Goal: Task Accomplishment & Management: Manage account settings

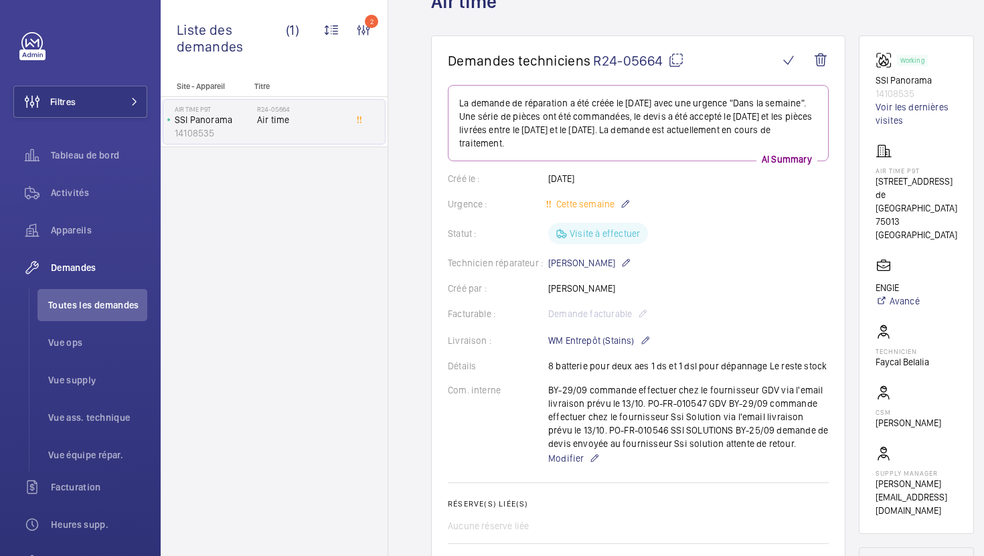
scroll to position [67, 0]
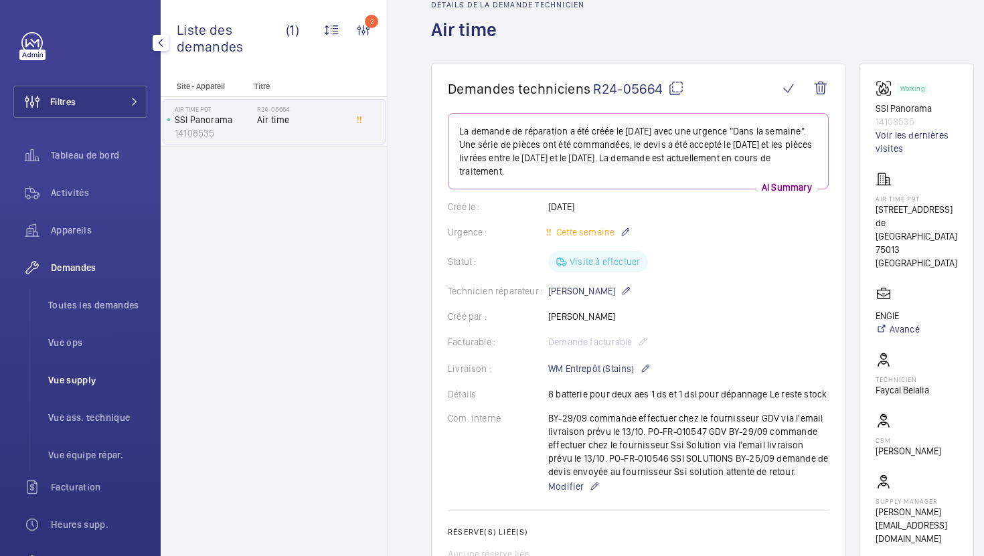
click at [93, 374] on span "Vue supply" at bounding box center [97, 380] width 99 height 13
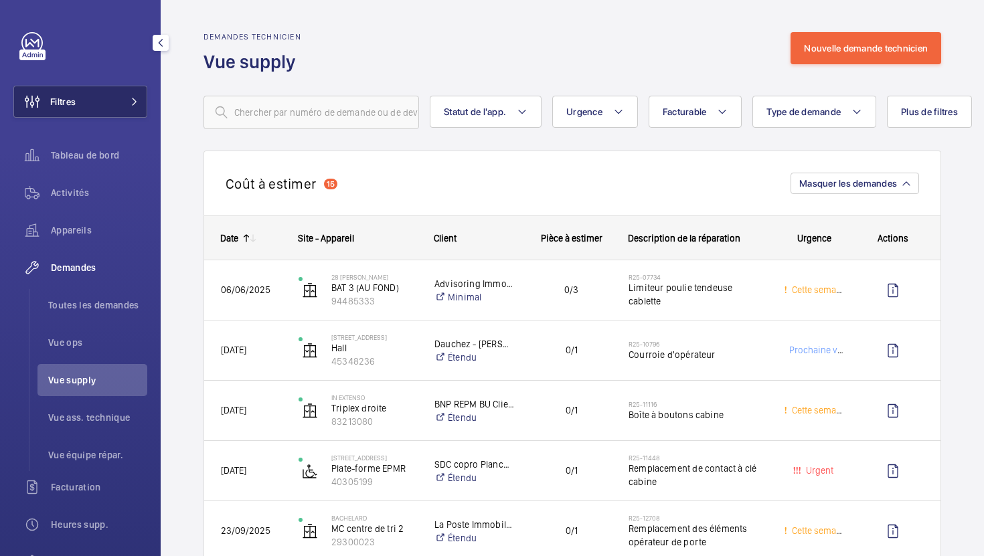
click at [133, 112] on button "Filtres" at bounding box center [80, 102] width 134 height 32
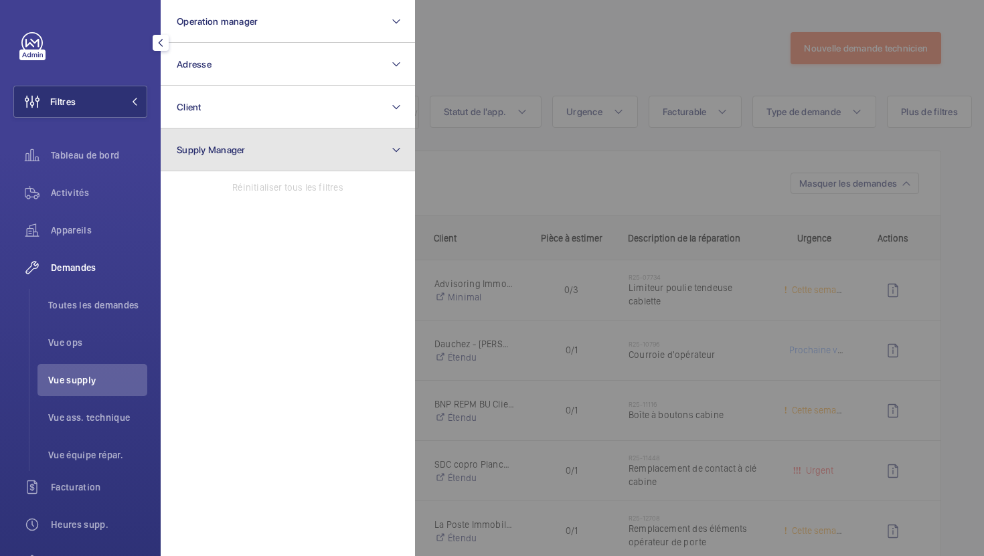
click at [220, 165] on button "Supply Manager" at bounding box center [288, 150] width 254 height 43
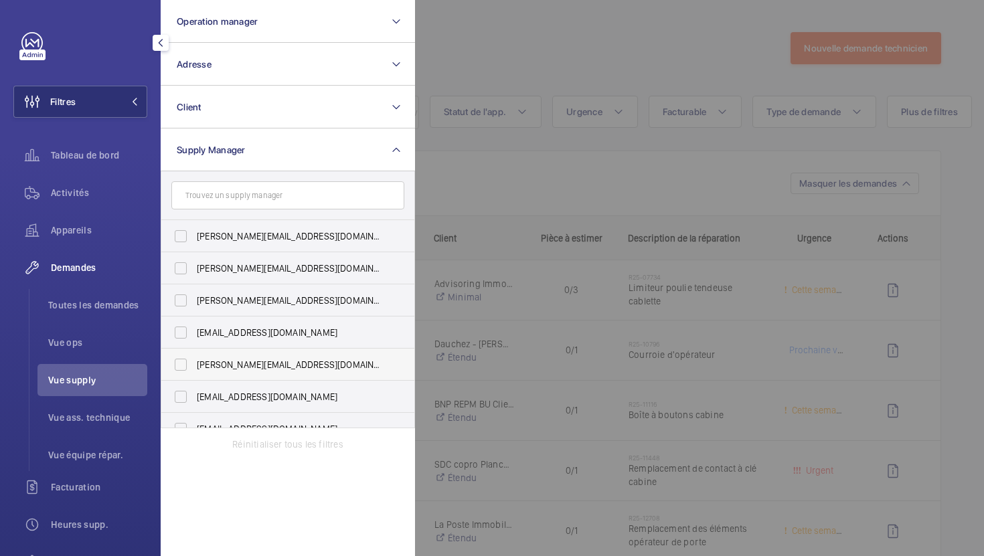
click at [264, 364] on span "[PERSON_NAME][EMAIL_ADDRESS][DOMAIN_NAME]" at bounding box center [289, 364] width 184 height 13
click at [194, 364] on input "[PERSON_NAME][EMAIL_ADDRESS][DOMAIN_NAME]" at bounding box center [180, 365] width 27 height 27
checkbox input "true"
click at [633, 152] on div at bounding box center [907, 278] width 984 height 556
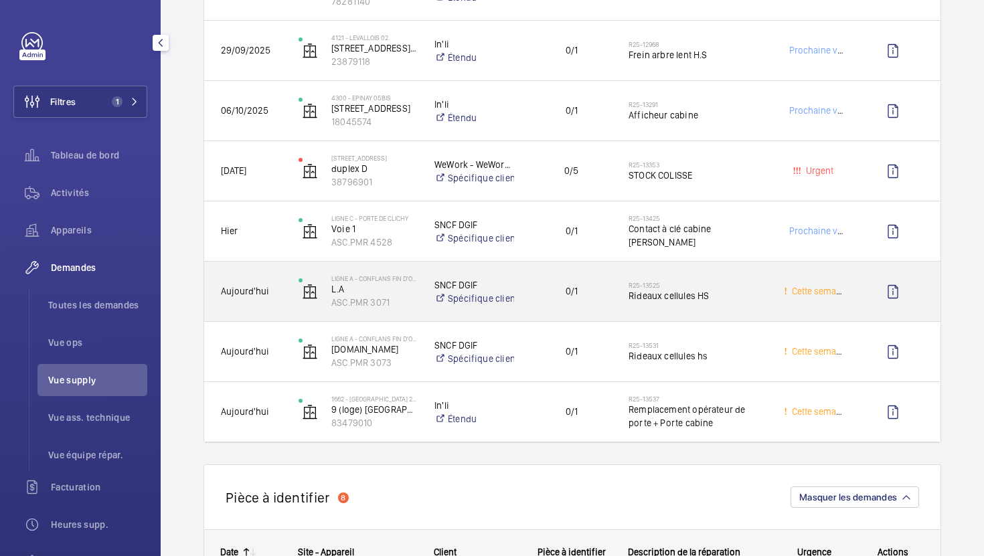
scroll to position [366, 0]
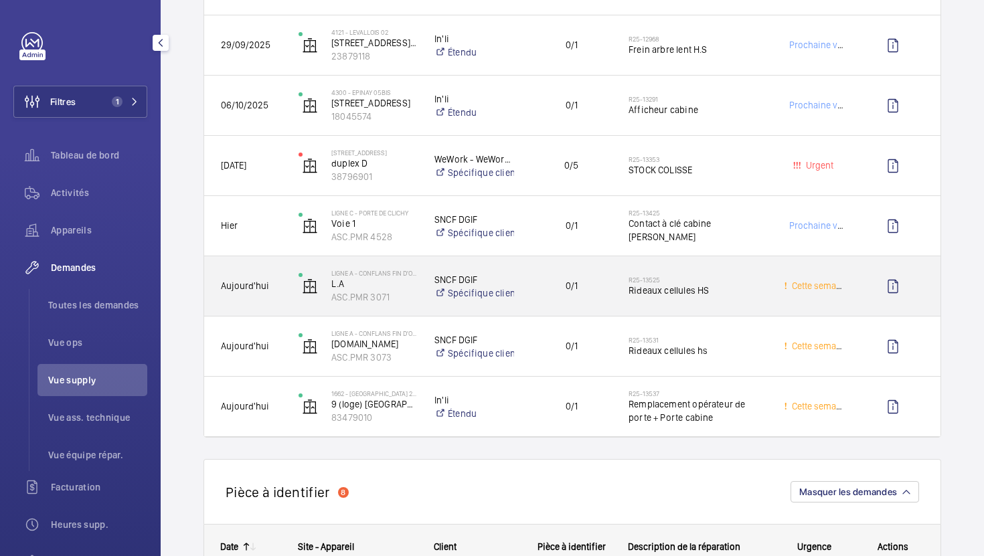
click at [596, 310] on div "0/1" at bounding box center [563, 286] width 97 height 60
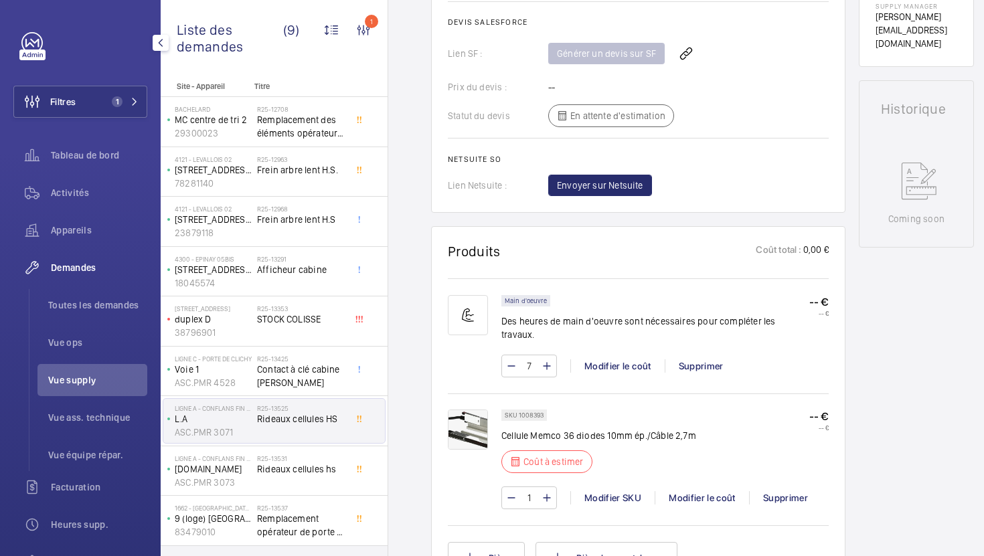
scroll to position [595, 0]
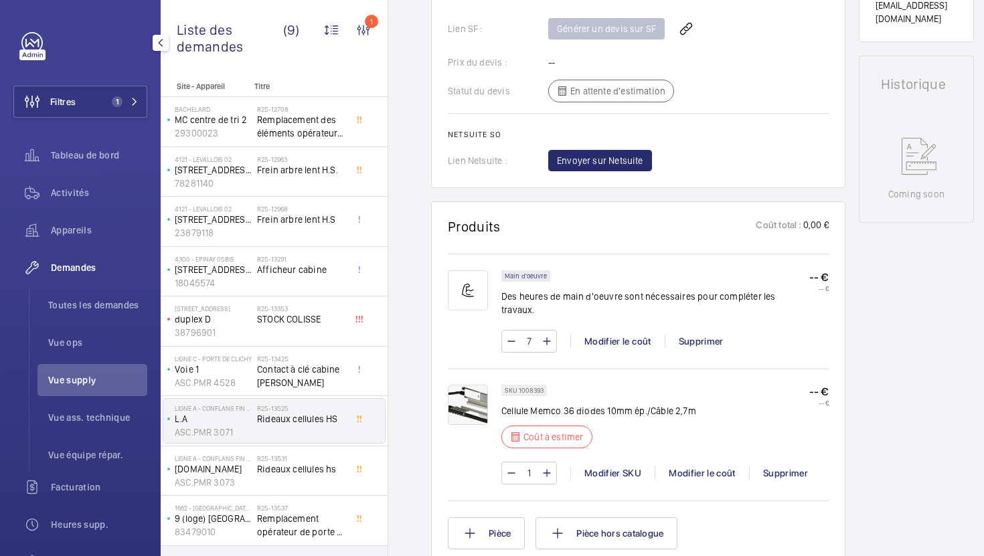
click at [532, 388] on p "SKU 1008393" at bounding box center [524, 390] width 39 height 5
click at [339, 463] on span "Rideaux cellules hs" at bounding box center [301, 469] width 88 height 13
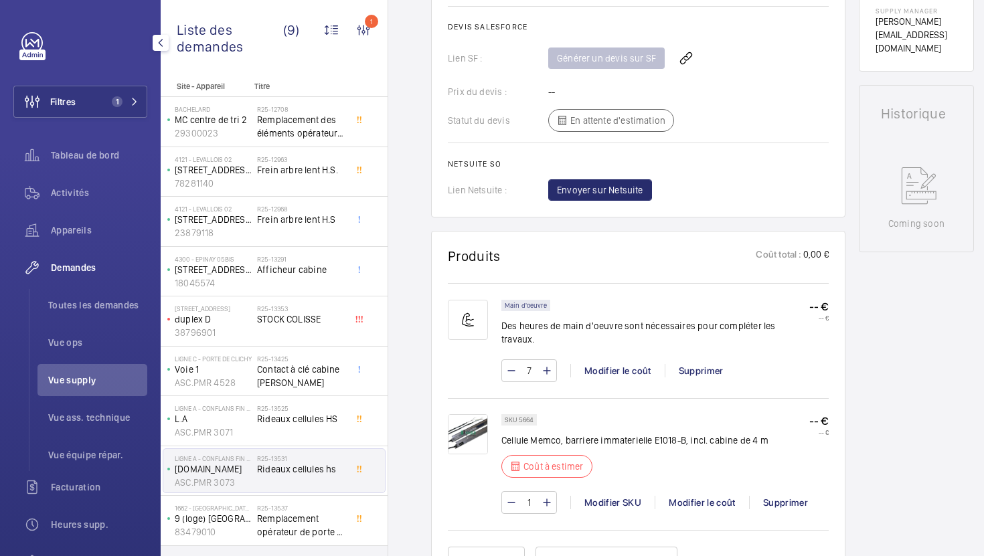
scroll to position [567, 0]
click at [469, 430] on img at bounding box center [468, 433] width 40 height 40
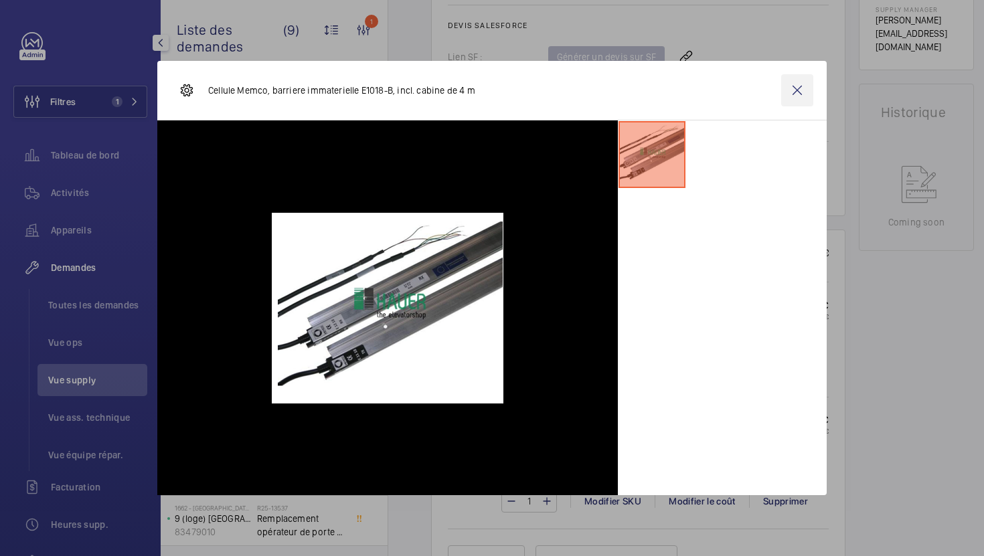
click at [793, 92] on wm-front-icon-button at bounding box center [797, 90] width 32 height 32
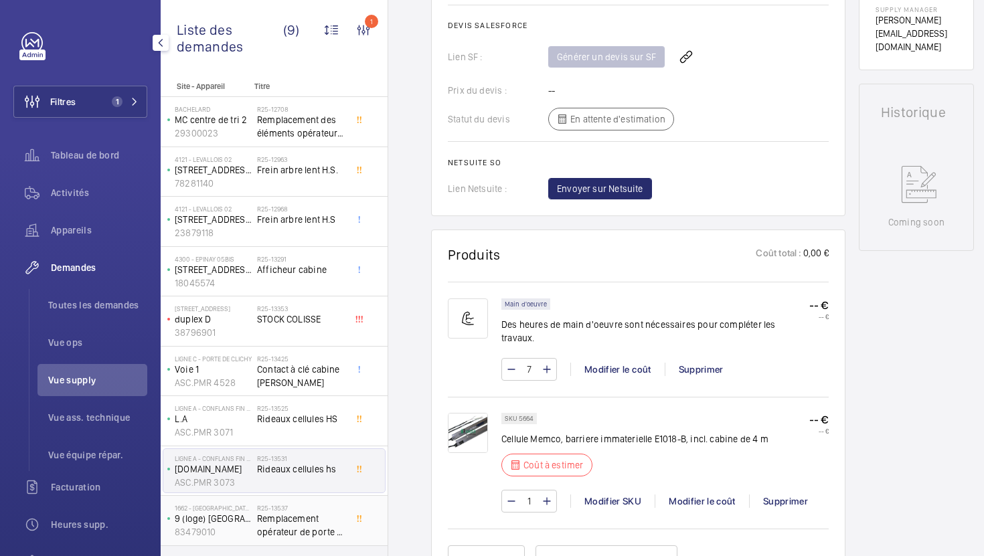
click at [307, 517] on span "Remplacement opérateur de porte + Porte cabine" at bounding box center [301, 525] width 88 height 27
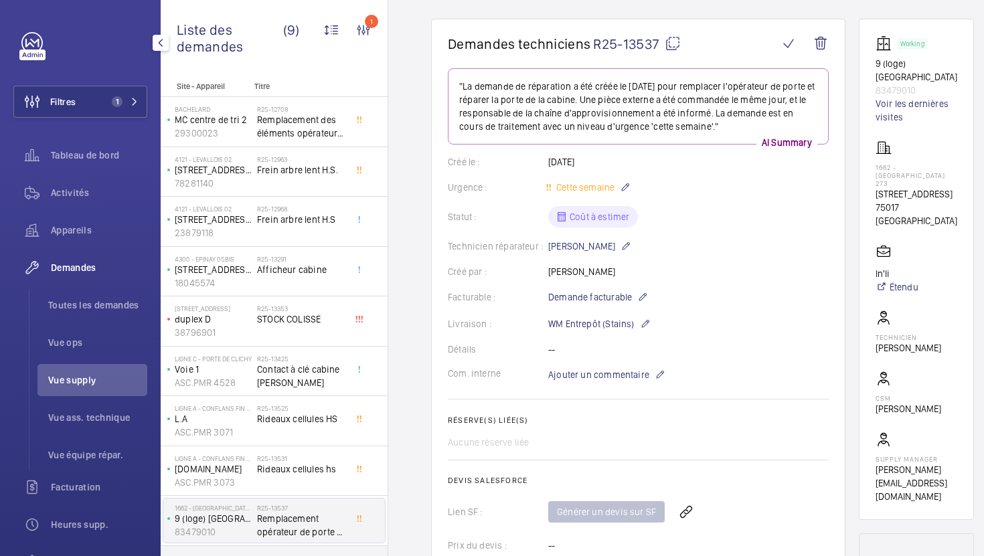
scroll to position [100, 0]
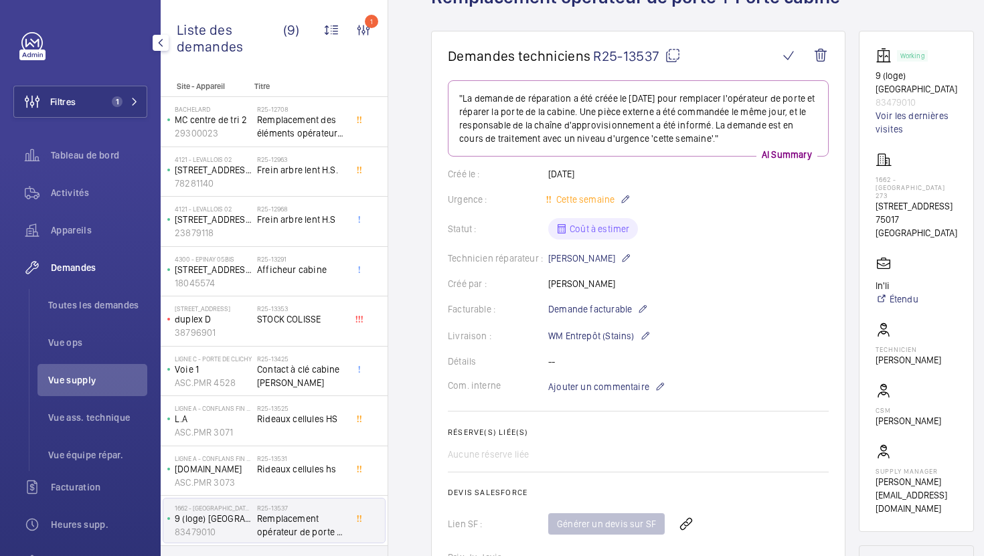
click at [671, 58] on mat-icon at bounding box center [673, 56] width 16 height 16
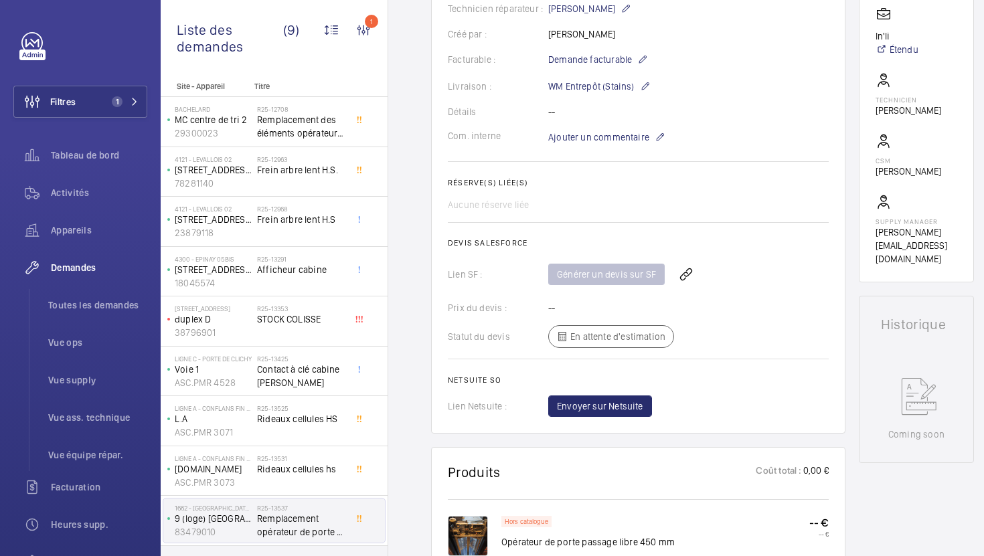
scroll to position [123, 0]
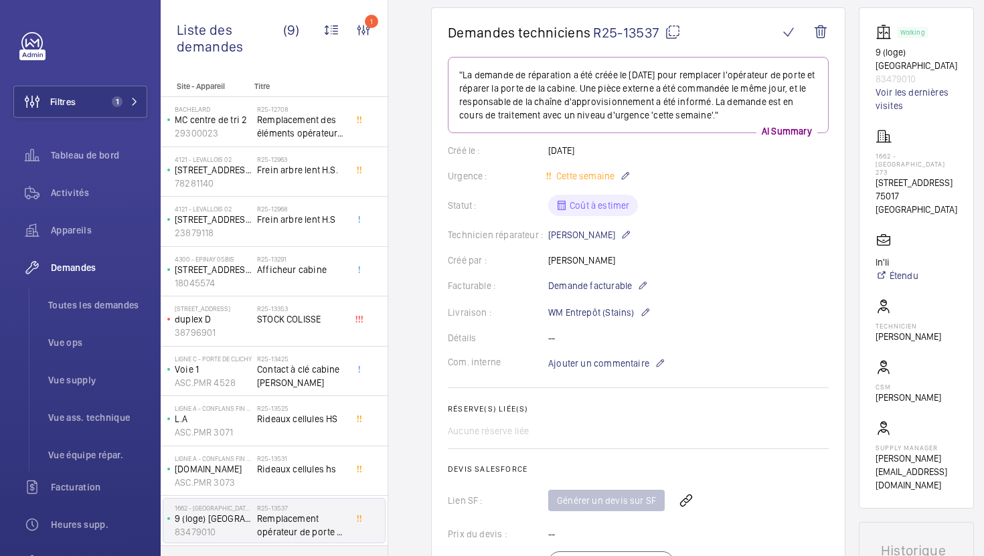
click at [670, 35] on mat-icon at bounding box center [673, 32] width 16 height 16
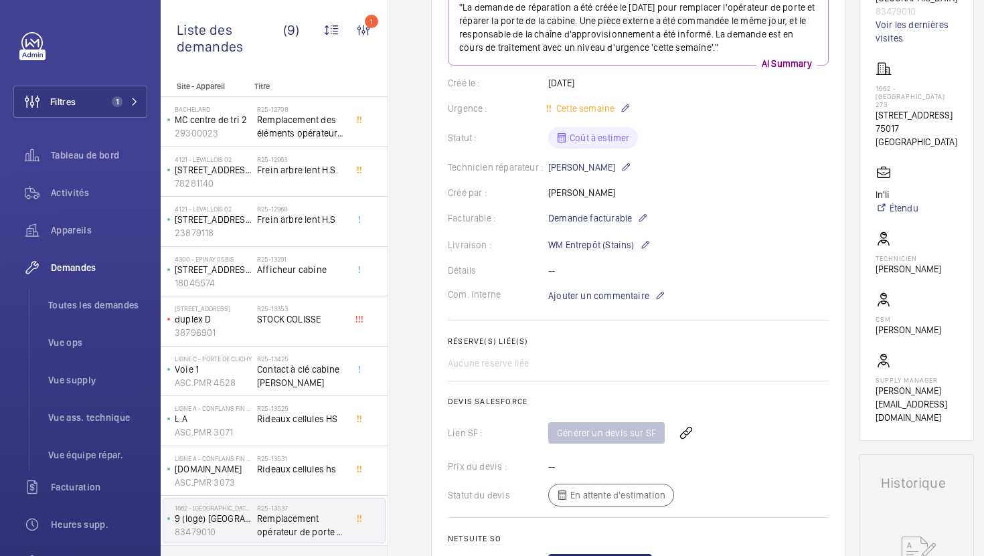
scroll to position [192, 0]
click at [602, 289] on span "Ajouter un commentaire" at bounding box center [598, 294] width 101 height 13
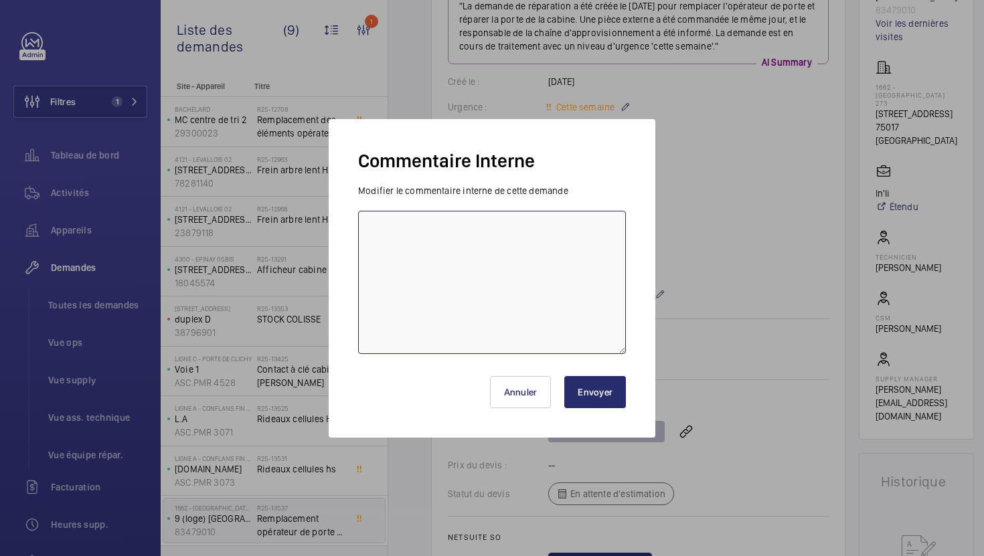
click at [552, 269] on textarea at bounding box center [492, 282] width 268 height 143
type textarea "09/10 demande de [PERSON_NAME] envoyée"
click at [599, 398] on button "Envoyer" at bounding box center [595, 392] width 62 height 32
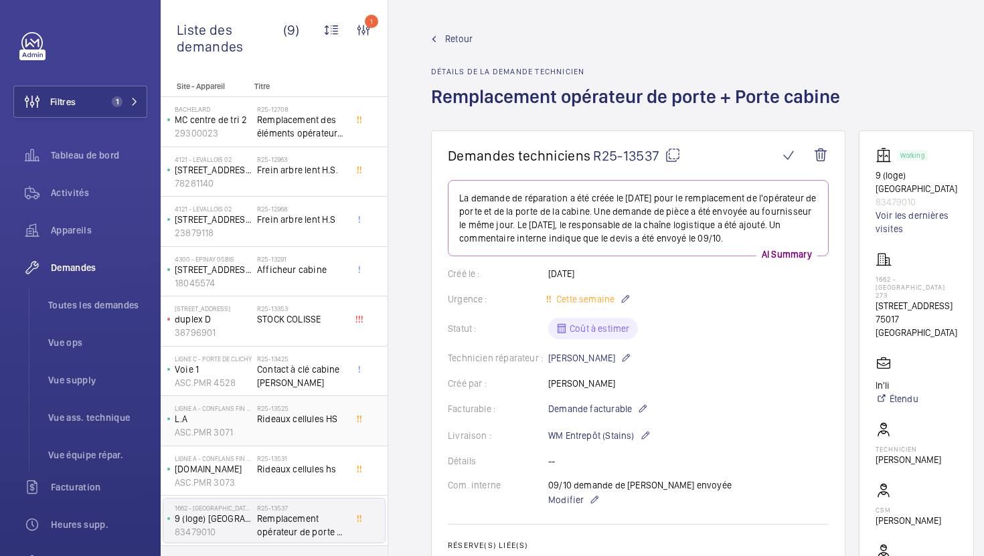
click at [323, 441] on div "R25-13525 Rideaux cellules HS" at bounding box center [301, 423] width 88 height 39
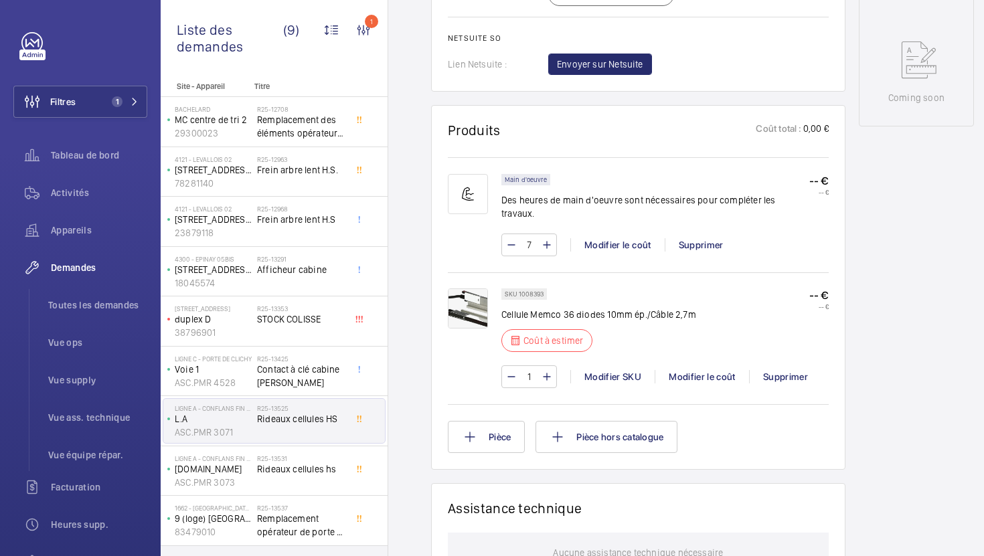
scroll to position [717, 0]
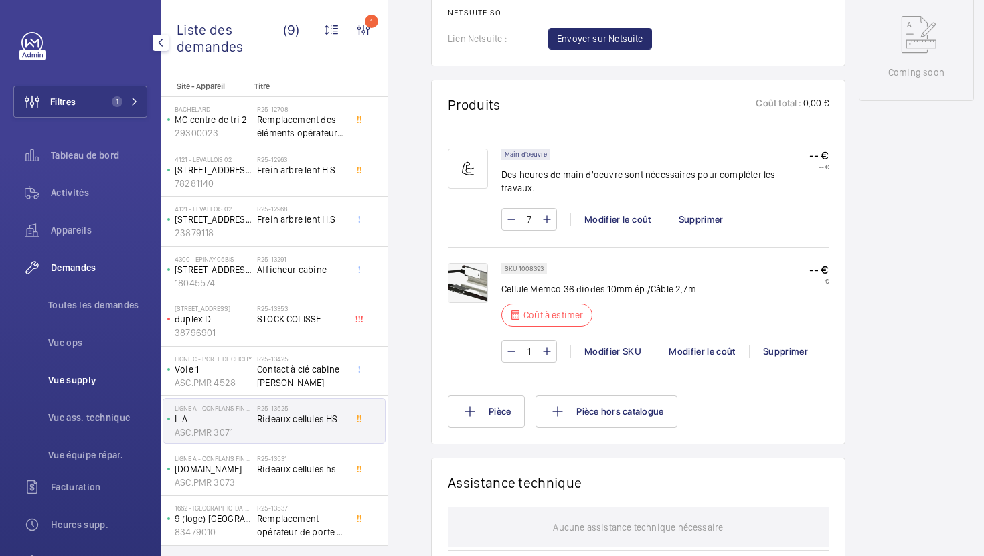
click at [91, 376] on span "Vue supply" at bounding box center [97, 380] width 99 height 13
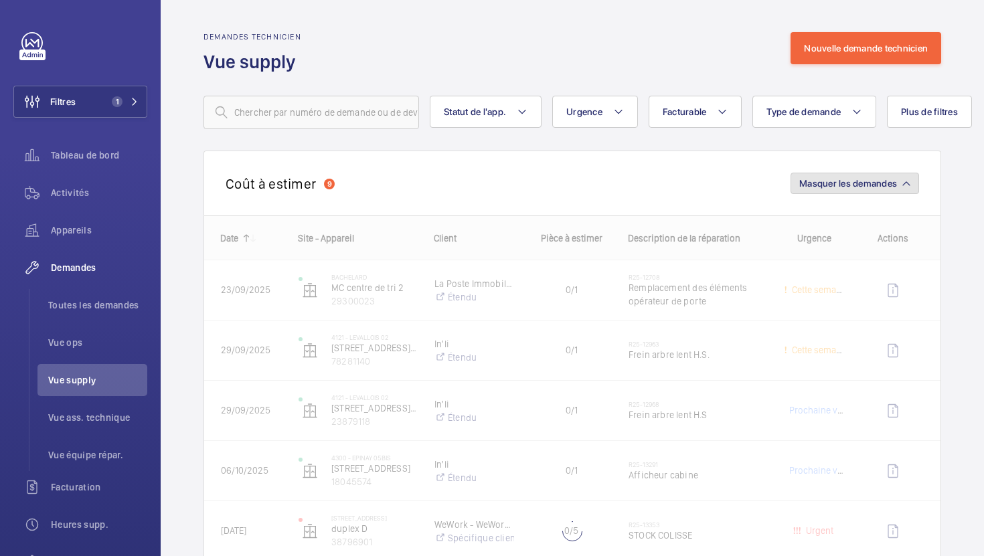
click at [850, 187] on span "Masquer les demandes" at bounding box center [848, 183] width 98 height 11
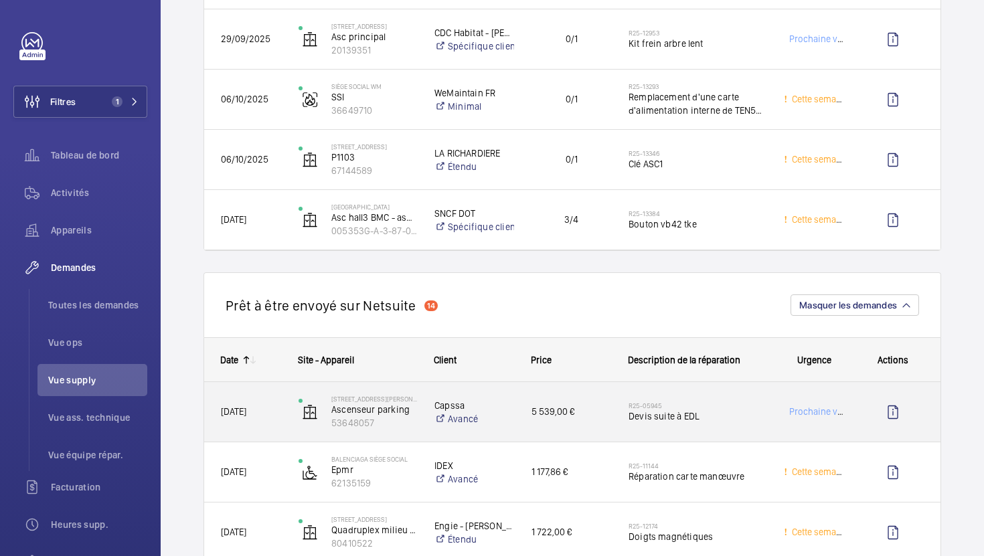
scroll to position [327, 0]
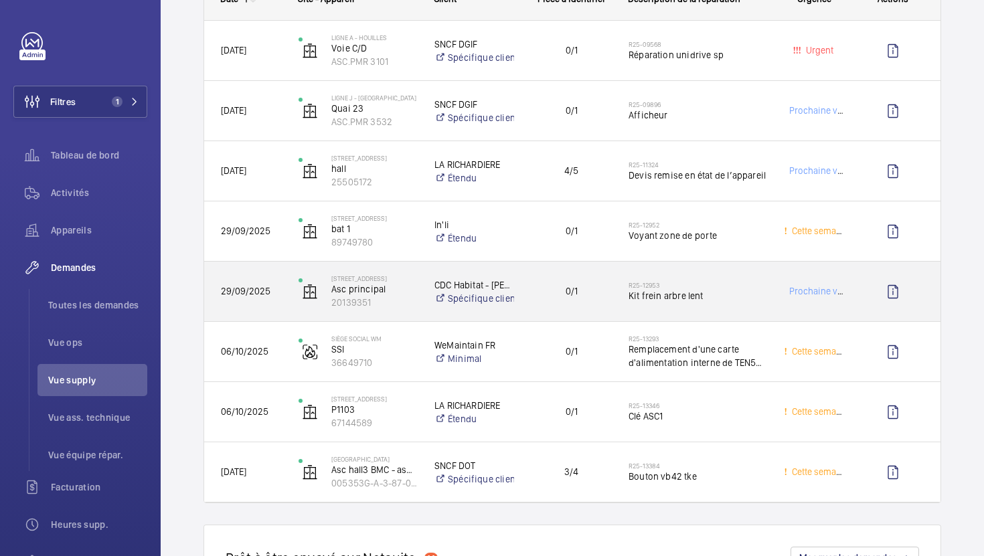
click at [738, 309] on div "R25-12953 Kit frein arbre lent" at bounding box center [698, 292] width 138 height 39
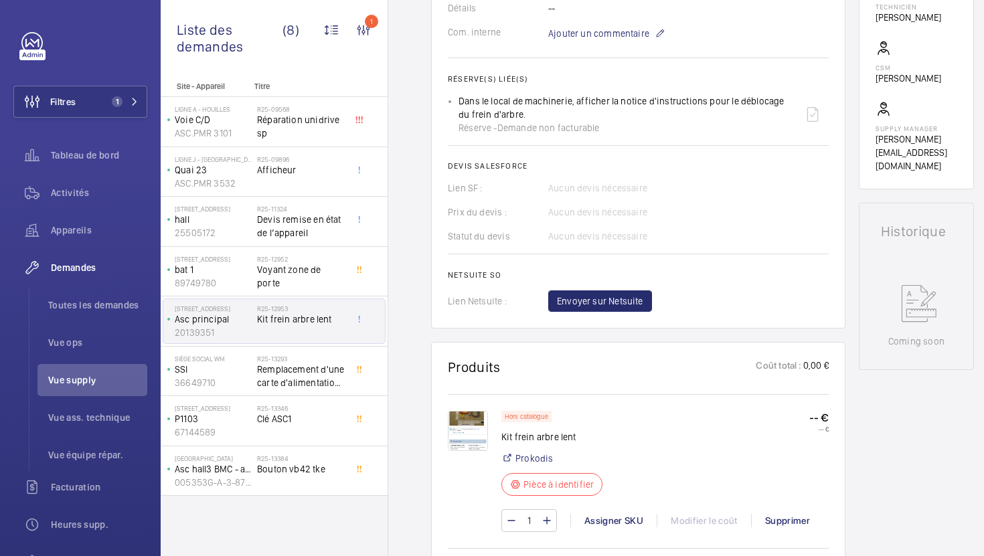
scroll to position [443, 0]
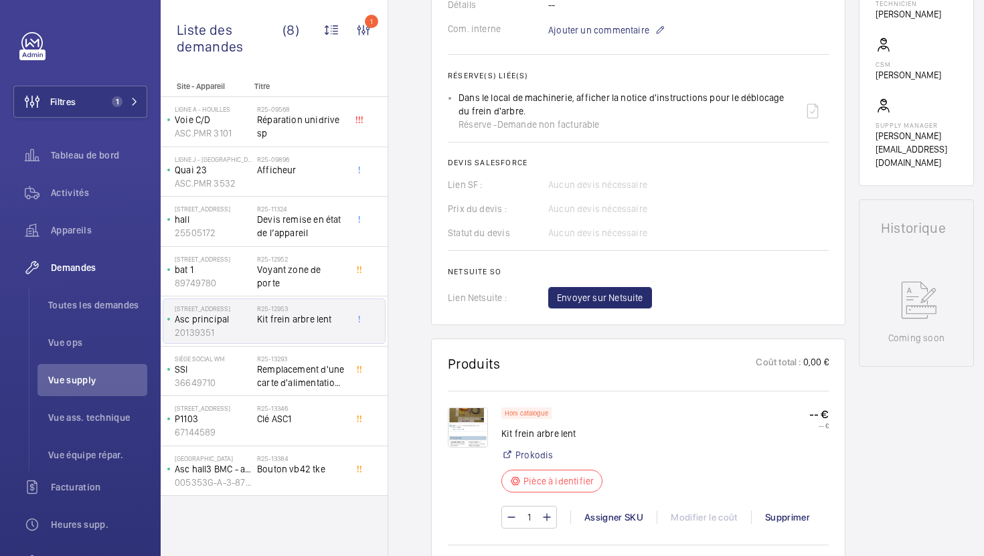
click at [459, 439] on img at bounding box center [468, 428] width 40 height 40
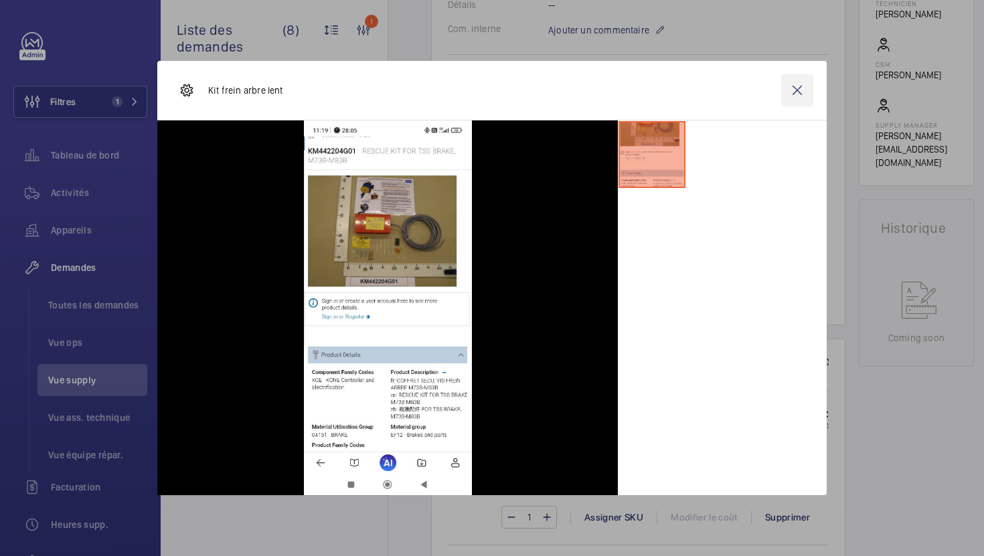
click at [795, 96] on wm-front-icon-button at bounding box center [797, 90] width 32 height 32
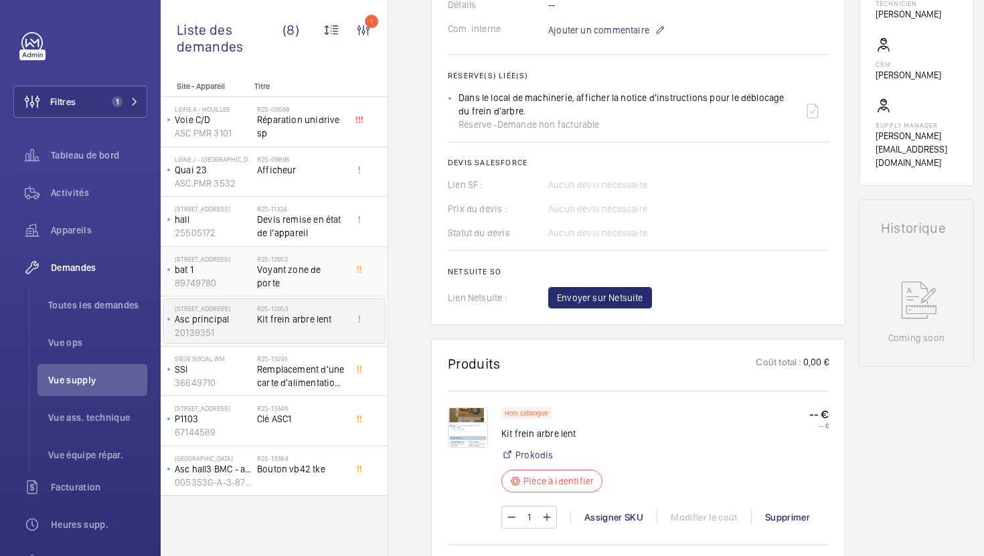
click at [293, 275] on span "Voyant zone de porte" at bounding box center [301, 276] width 88 height 27
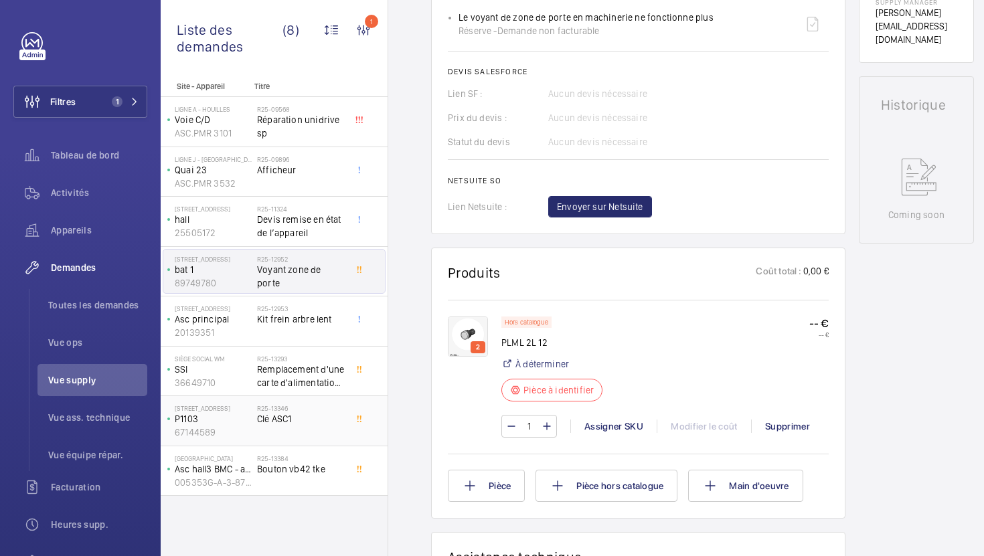
scroll to position [555, 0]
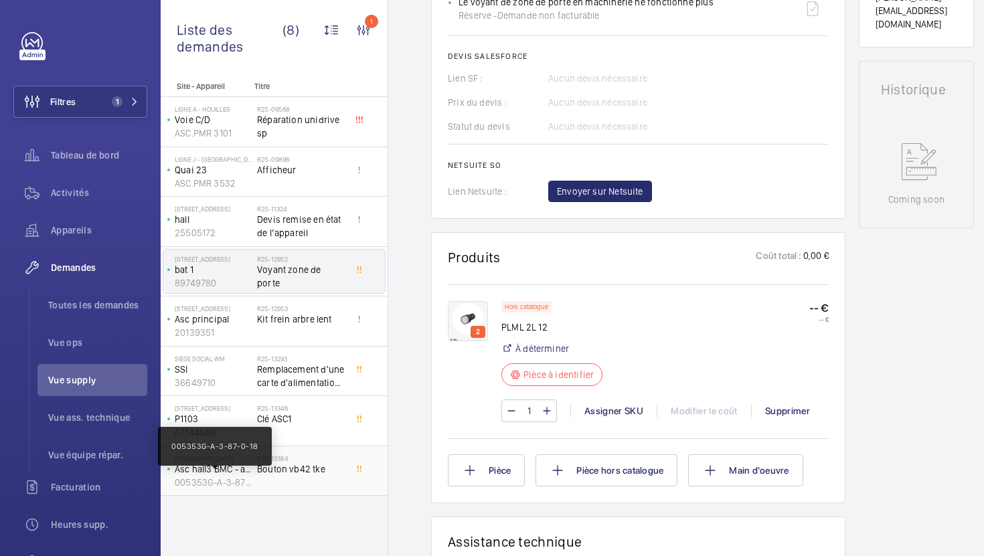
click at [249, 481] on p "005353G-A-3-87-0-18" at bounding box center [213, 482] width 77 height 13
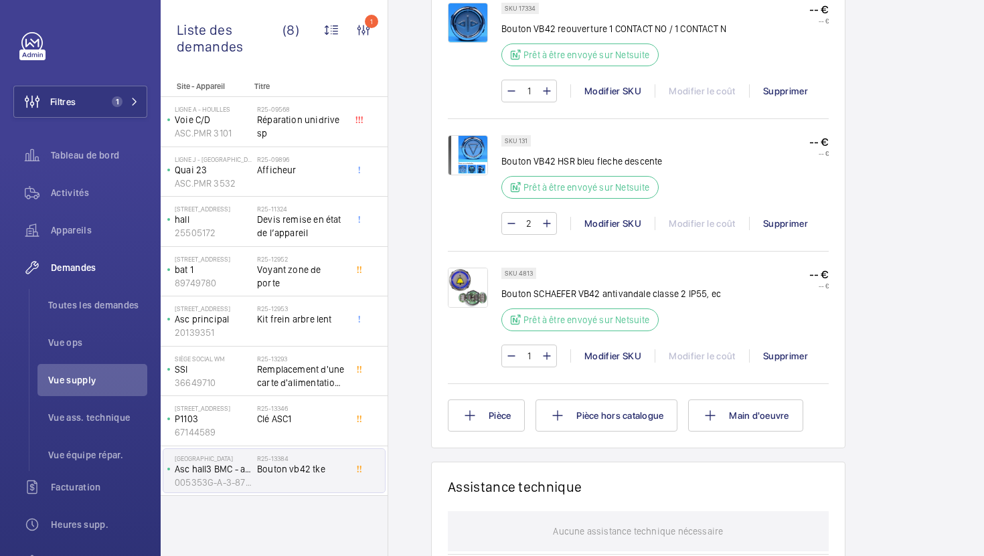
scroll to position [977, 0]
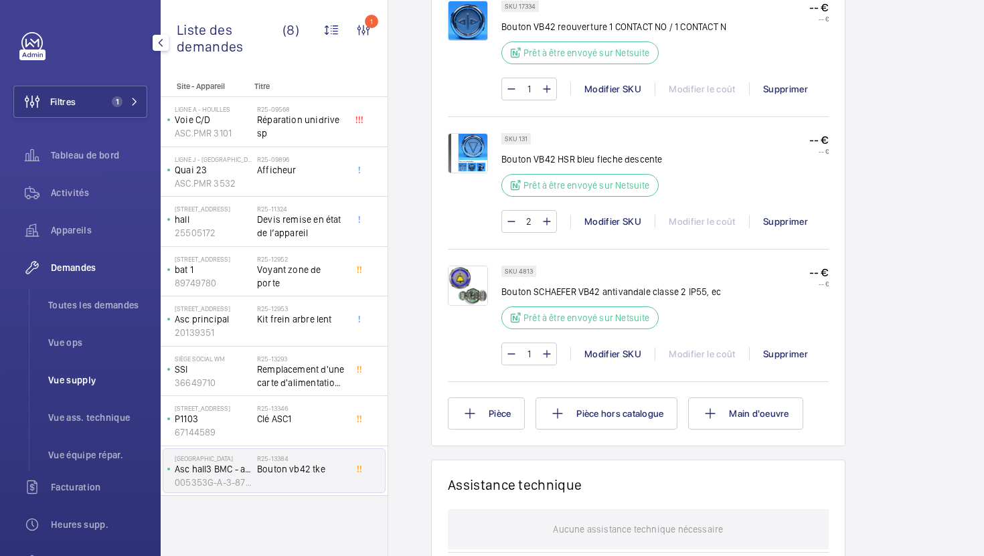
click at [56, 388] on li "Vue supply" at bounding box center [92, 380] width 110 height 32
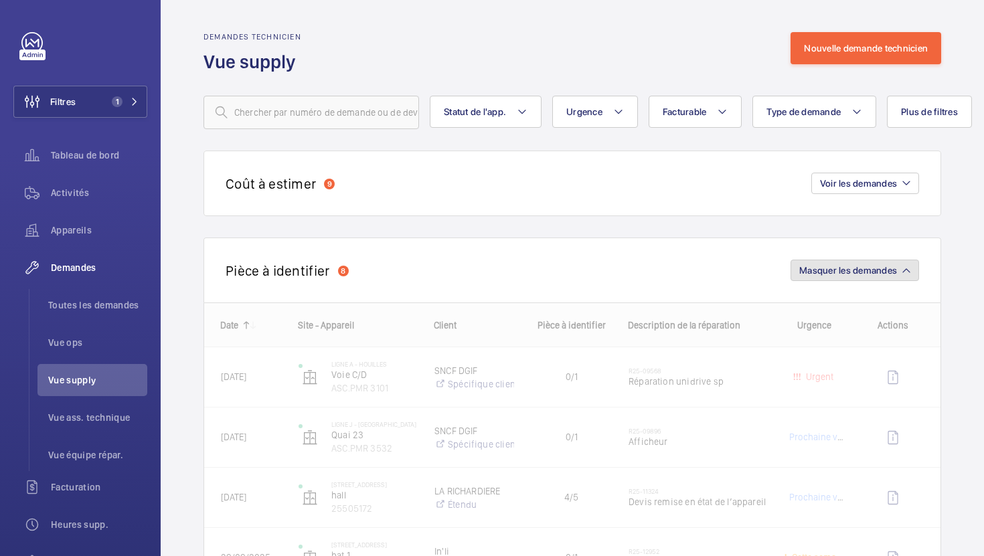
click at [881, 262] on button "Masquer les demandes" at bounding box center [855, 270] width 129 height 21
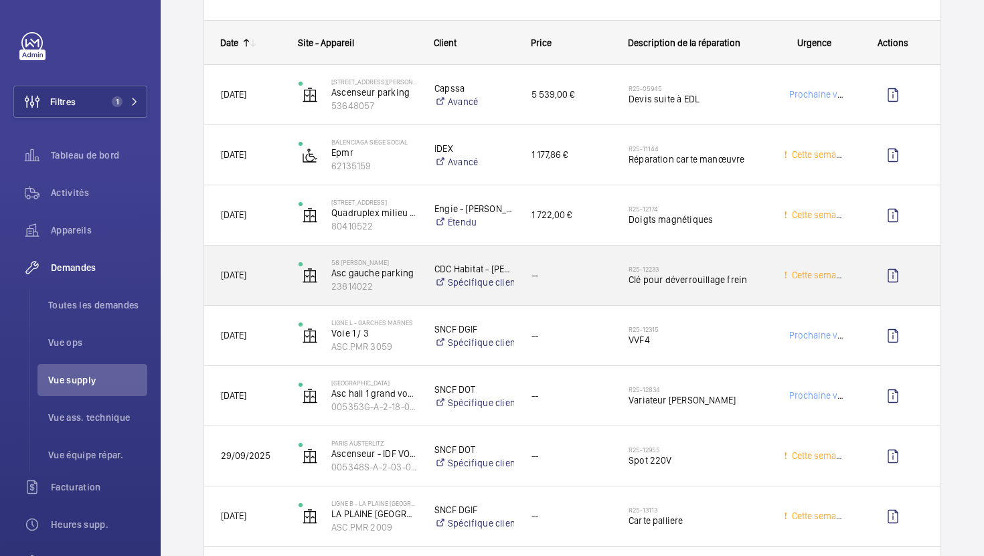
scroll to position [346, 0]
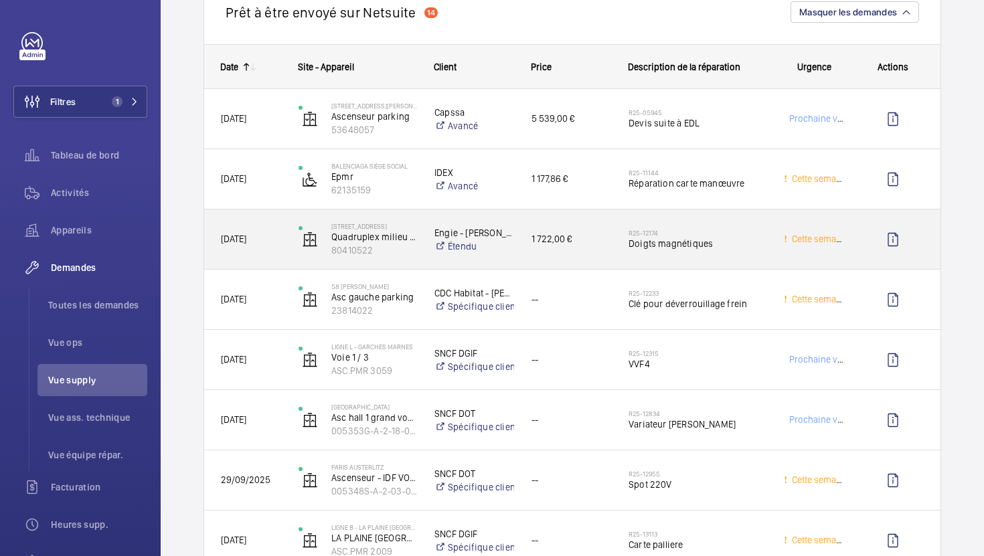
click at [597, 258] on div "1 722,00 €" at bounding box center [564, 239] width 96 height 42
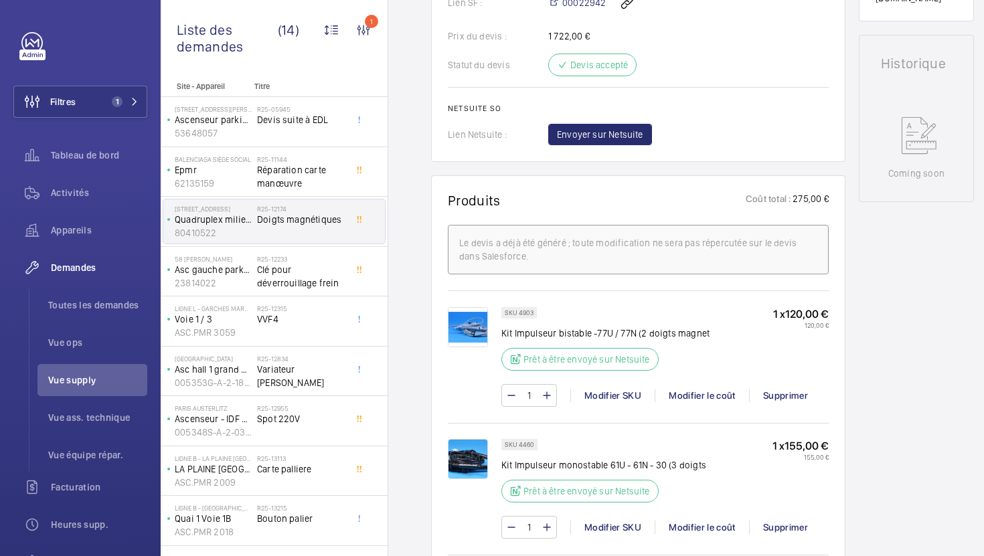
scroll to position [585, 0]
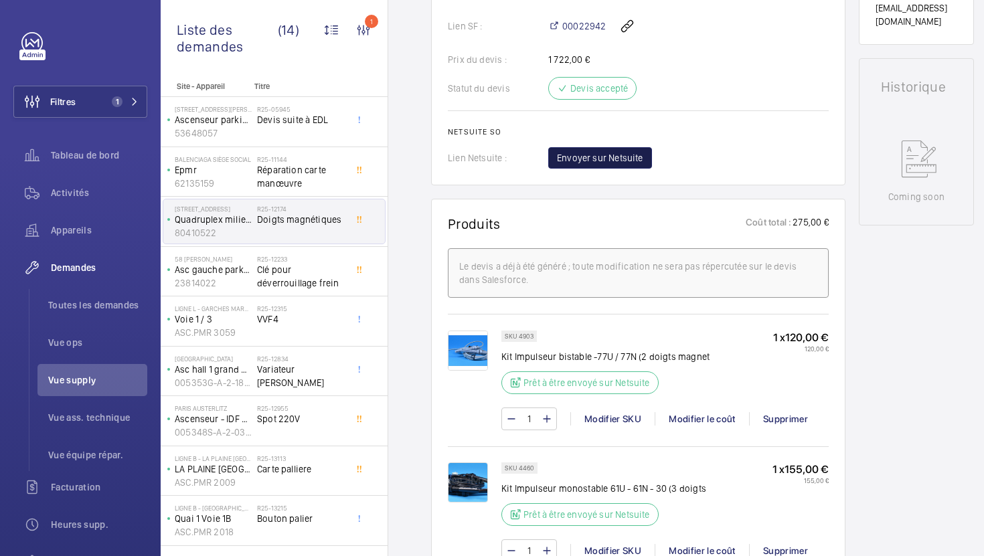
click at [598, 165] on span "Envoyer sur Netsuite" at bounding box center [600, 157] width 86 height 13
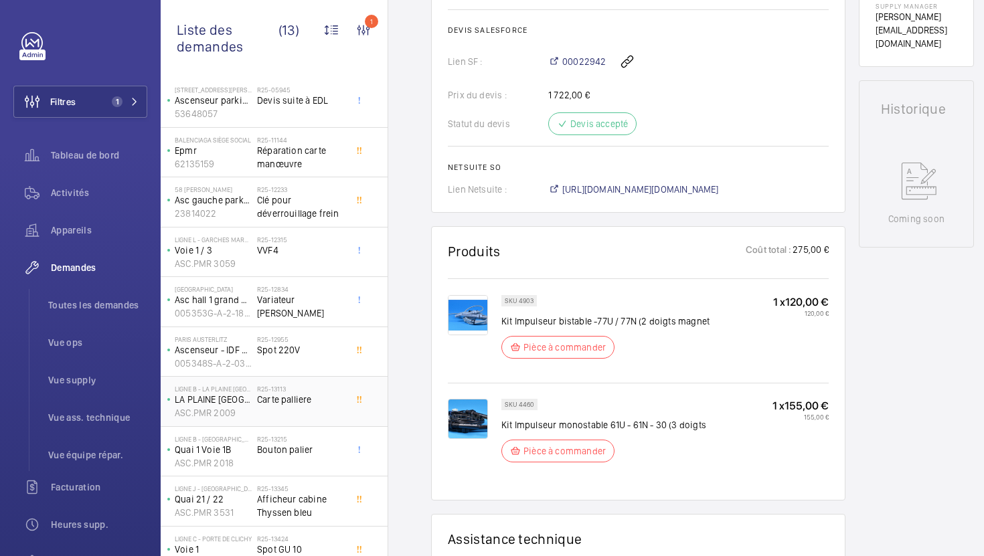
scroll to position [189, 0]
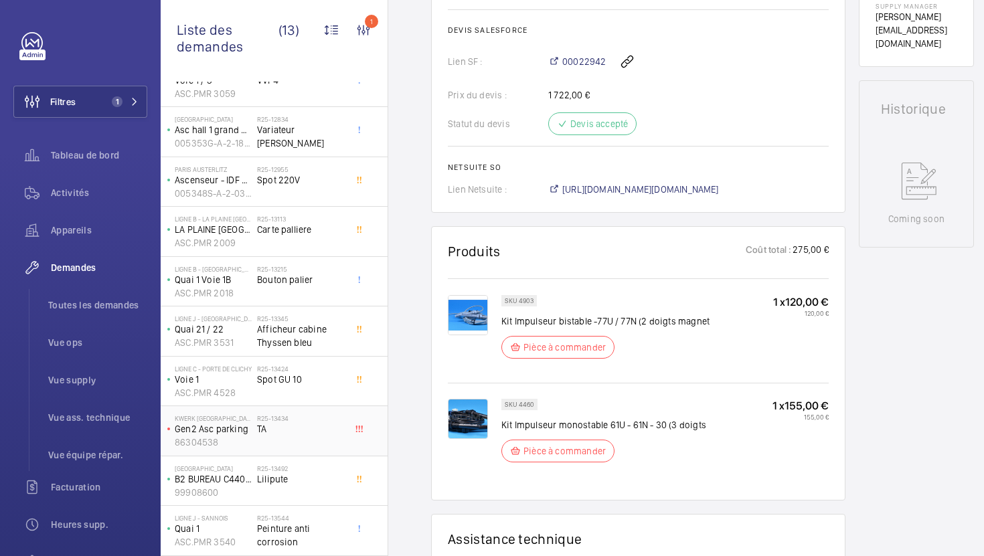
click at [323, 442] on div "R25-13434 TA" at bounding box center [301, 433] width 88 height 39
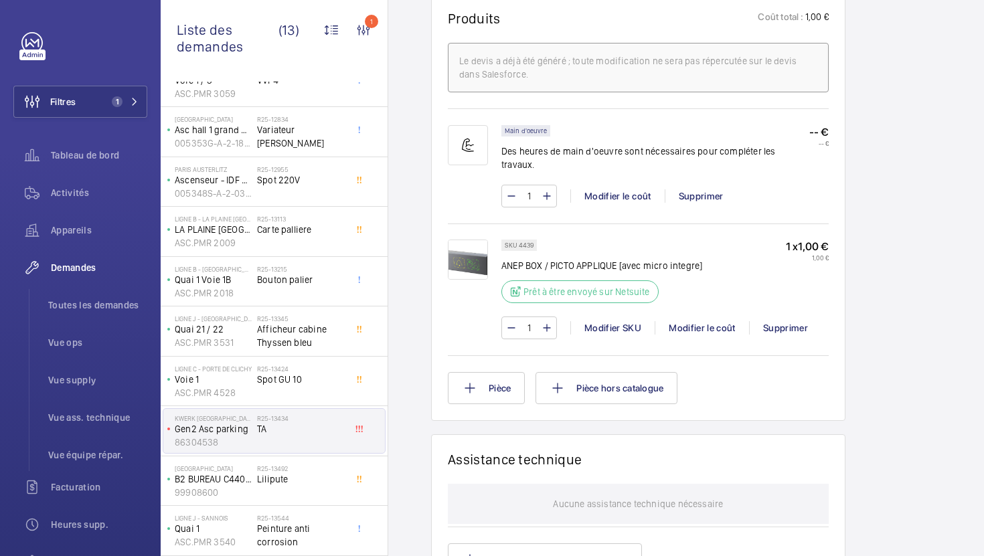
scroll to position [816, 0]
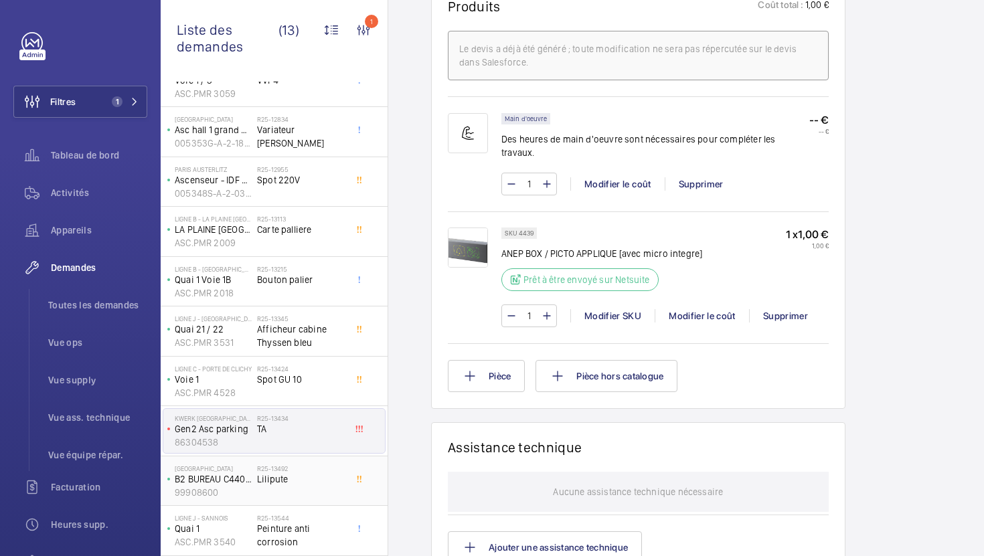
click at [321, 489] on div "R25-13492 Lilipute" at bounding box center [301, 484] width 88 height 39
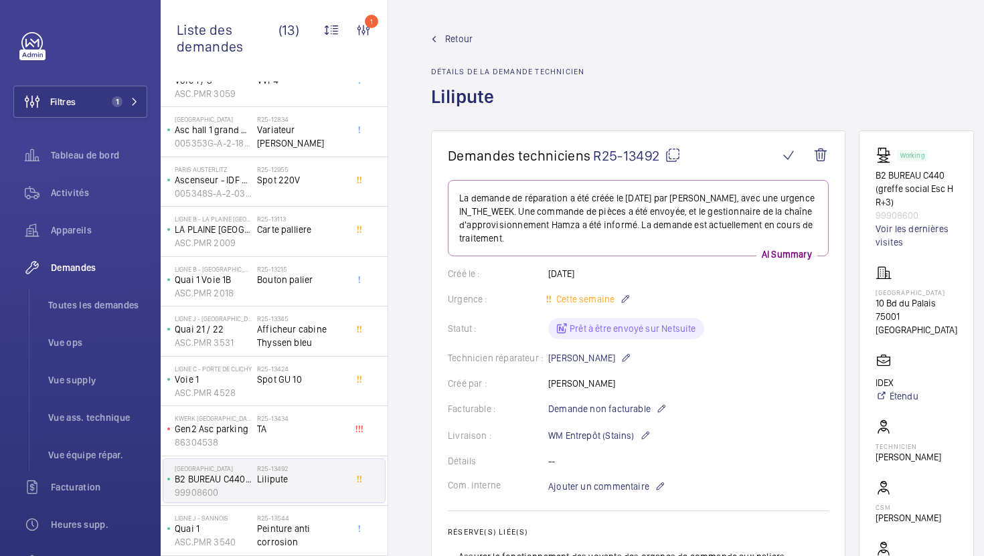
click at [770, 437] on div "Livraison : WM Entrepôt (Stains)" at bounding box center [638, 436] width 381 height 16
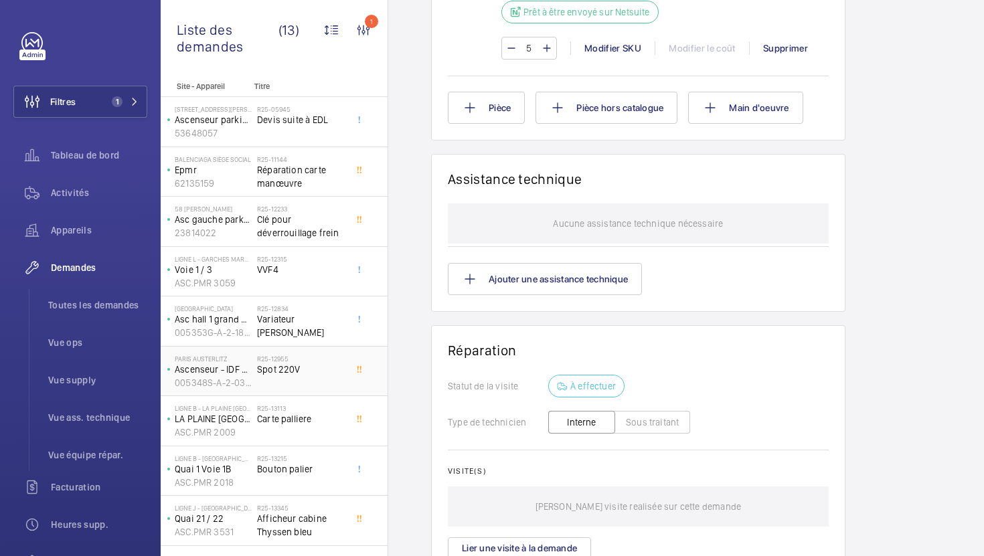
scroll to position [189, 0]
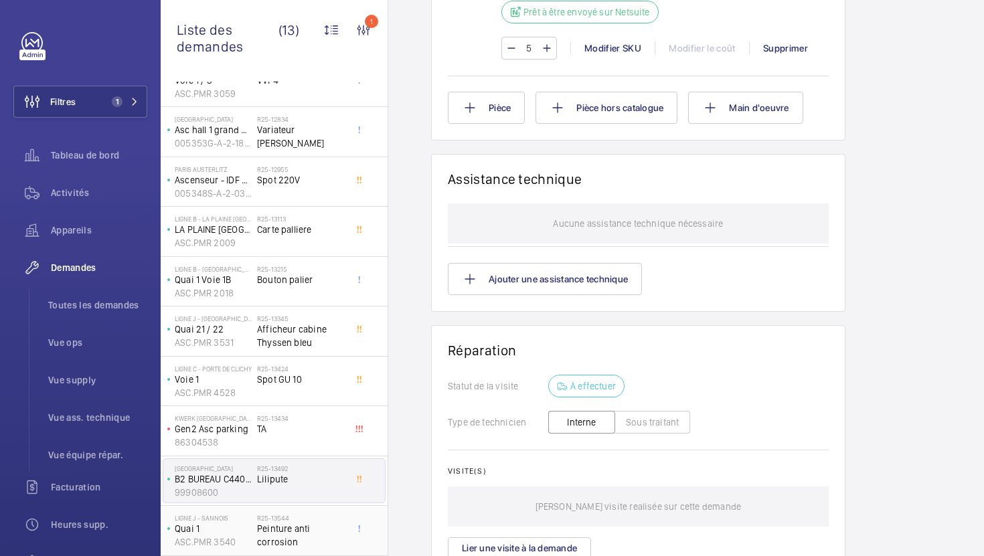
click at [321, 527] on span "Peinture anti corrosion" at bounding box center [301, 535] width 88 height 27
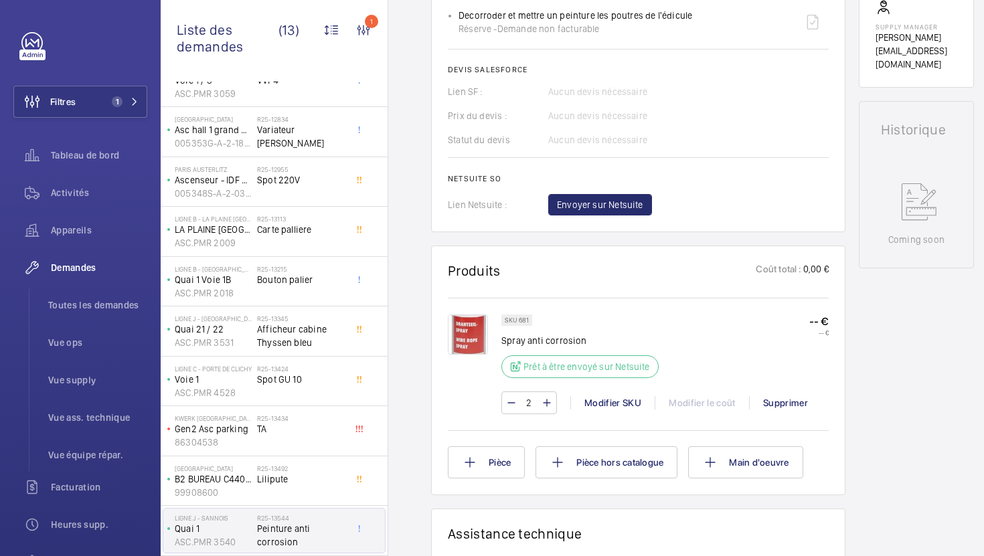
scroll to position [542, 0]
click at [465, 339] on img at bounding box center [468, 335] width 40 height 40
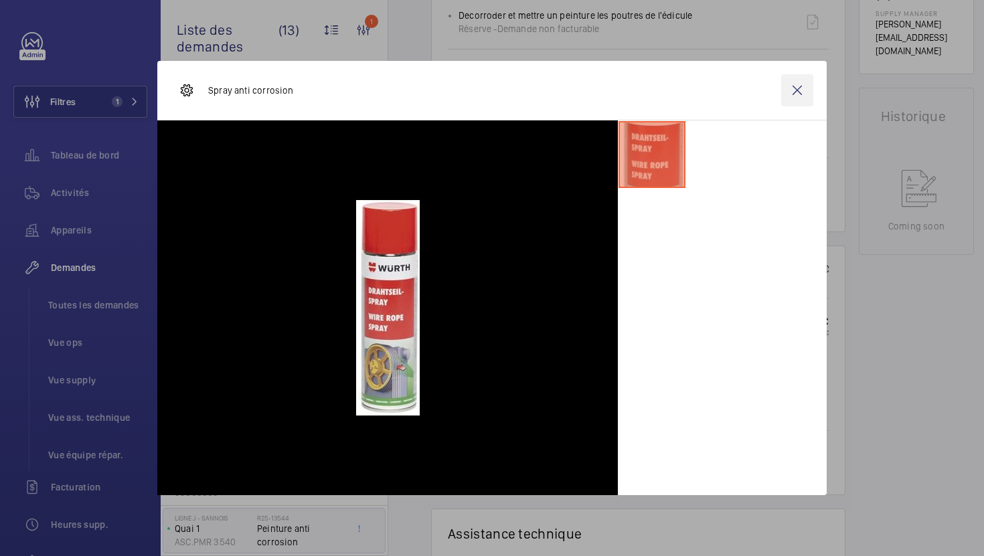
click at [792, 96] on wm-front-icon-button at bounding box center [797, 90] width 32 height 32
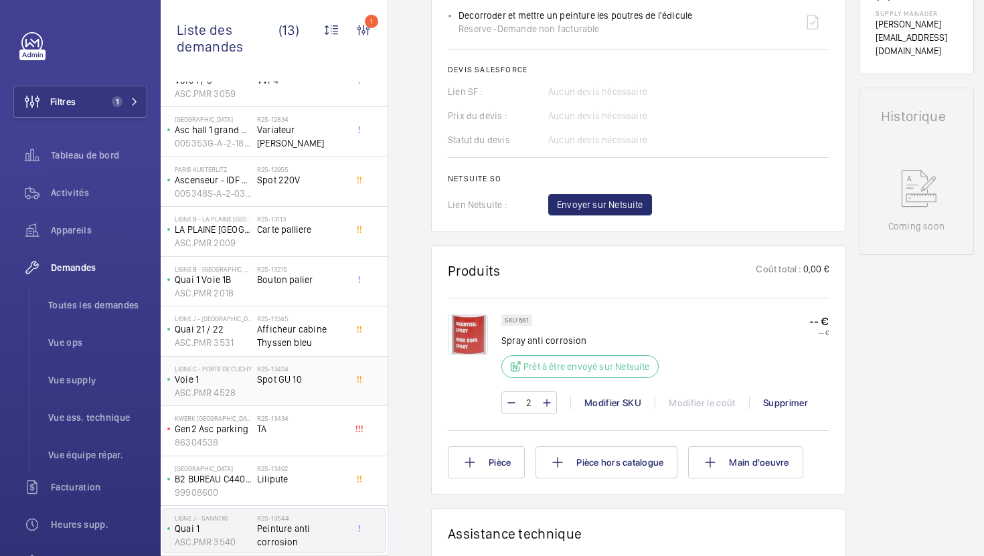
click at [314, 399] on div "R25-13424 Spot GU 10" at bounding box center [301, 384] width 88 height 39
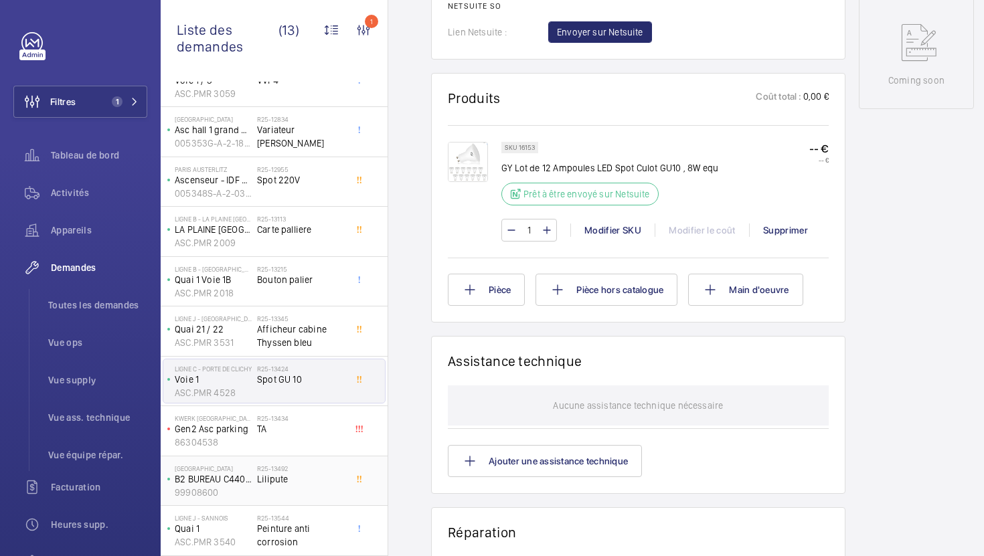
scroll to position [712, 0]
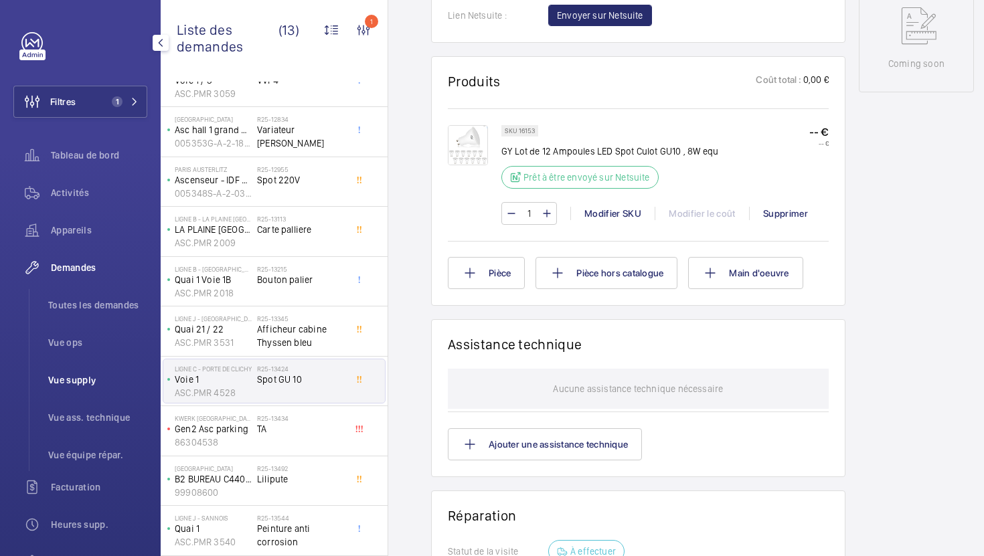
click at [102, 384] on span "Vue supply" at bounding box center [97, 380] width 99 height 13
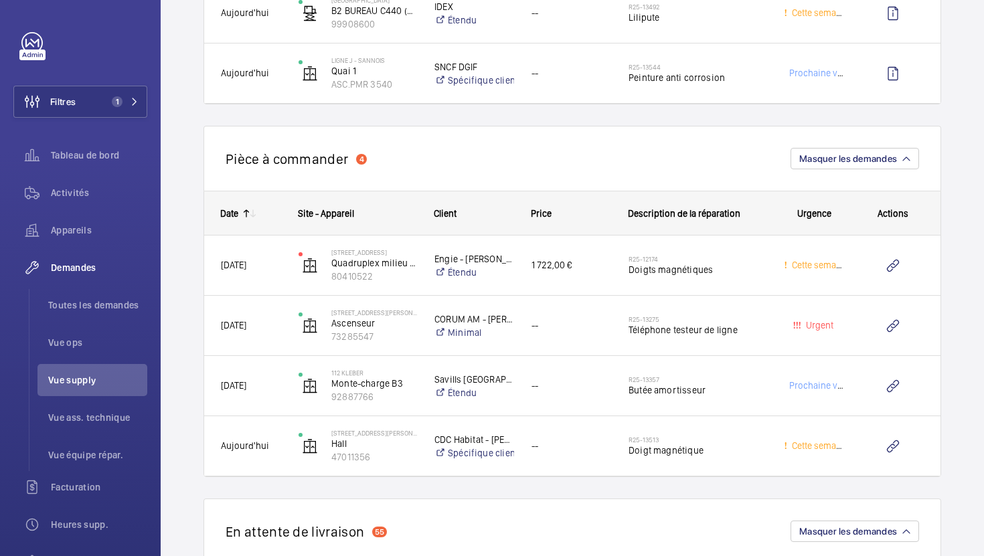
scroll to position [1142, 0]
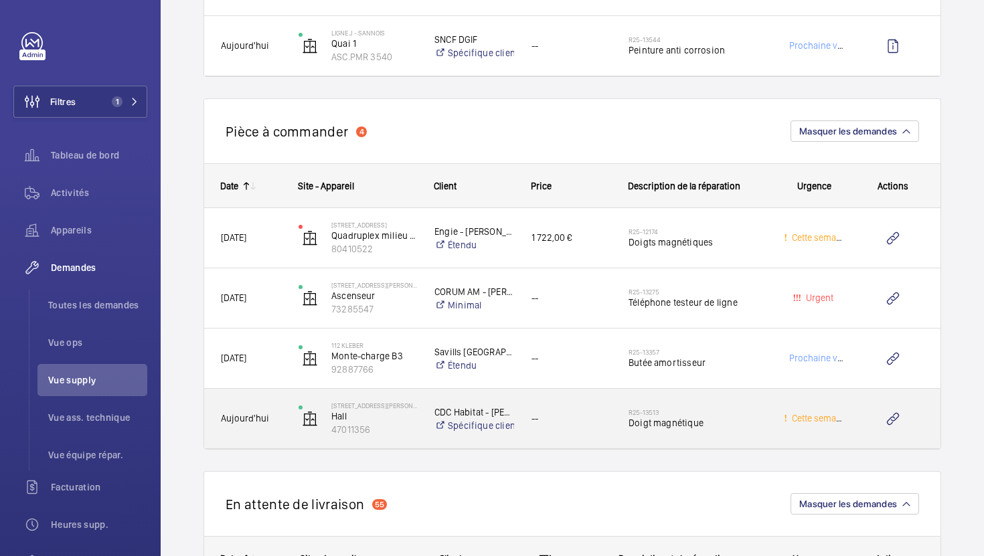
click at [591, 431] on div "--" at bounding box center [564, 419] width 96 height 42
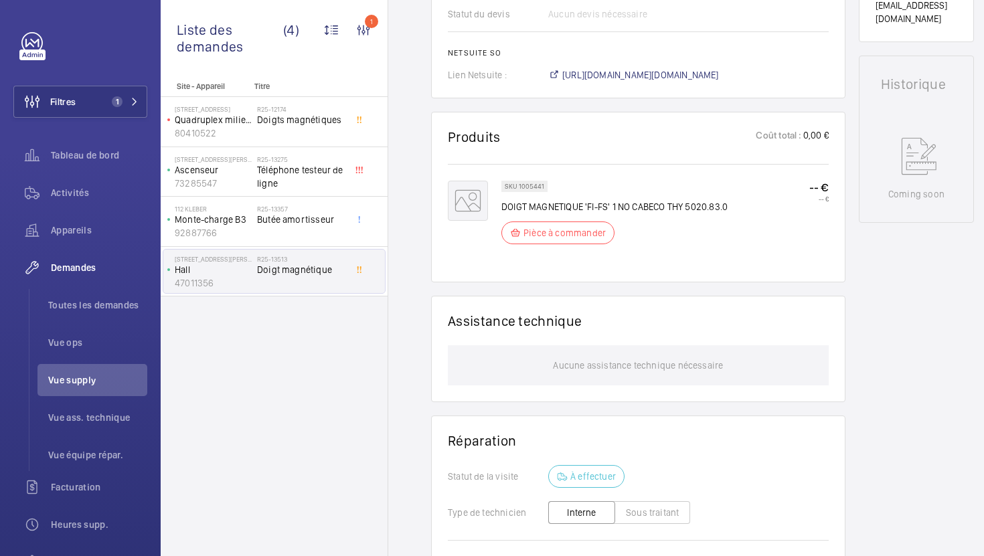
scroll to position [616, 0]
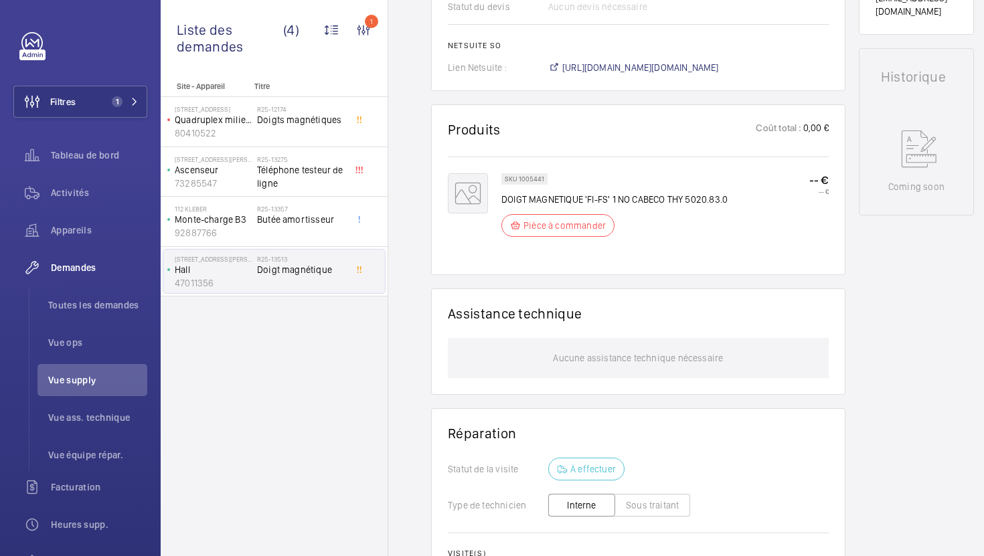
click at [525, 180] on p "SKU 1005441" at bounding box center [525, 179] width 40 height 5
copy p "1005441"
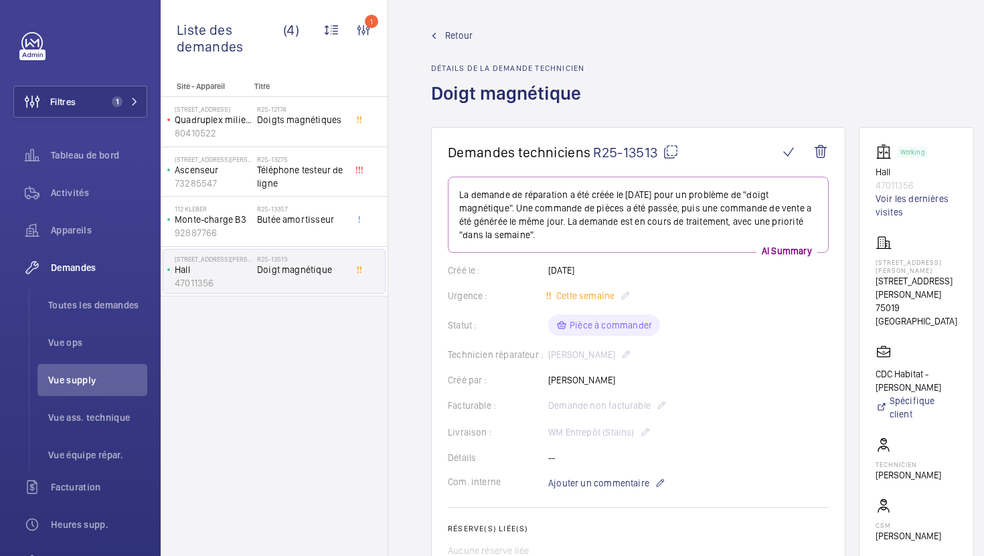
scroll to position [0, 0]
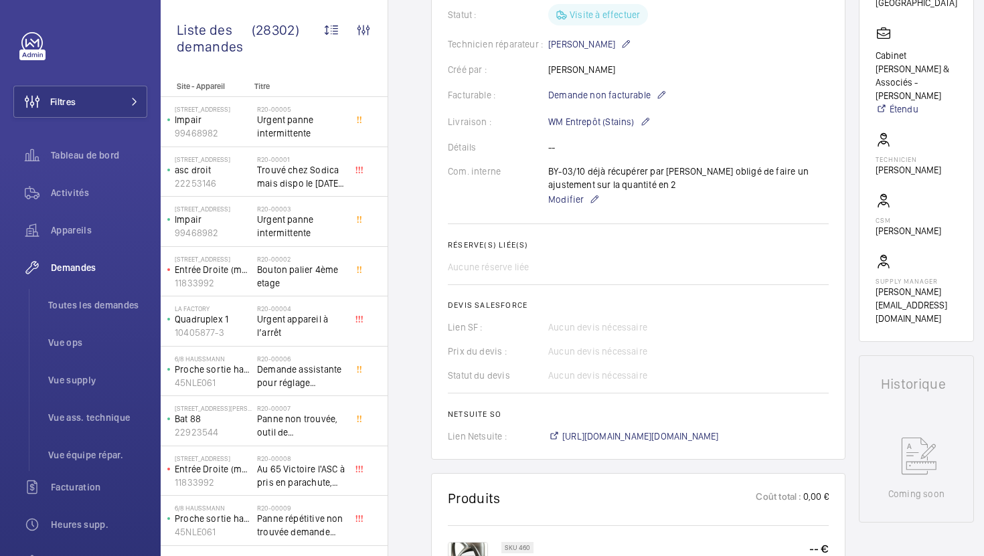
scroll to position [266, 0]
